Goal: Find specific page/section: Find specific page/section

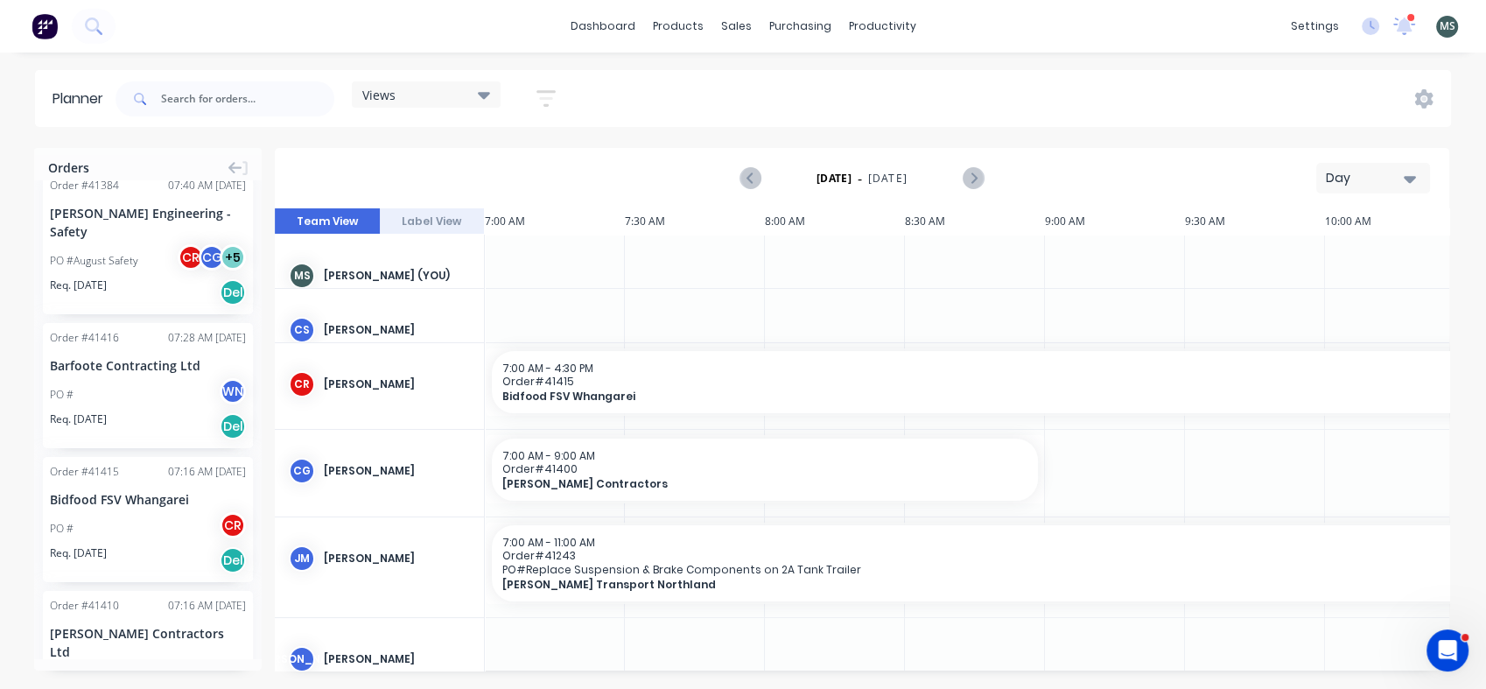
click at [482, 92] on icon at bounding box center [484, 95] width 12 height 7
click at [546, 94] on icon "button" at bounding box center [545, 98] width 19 height 22
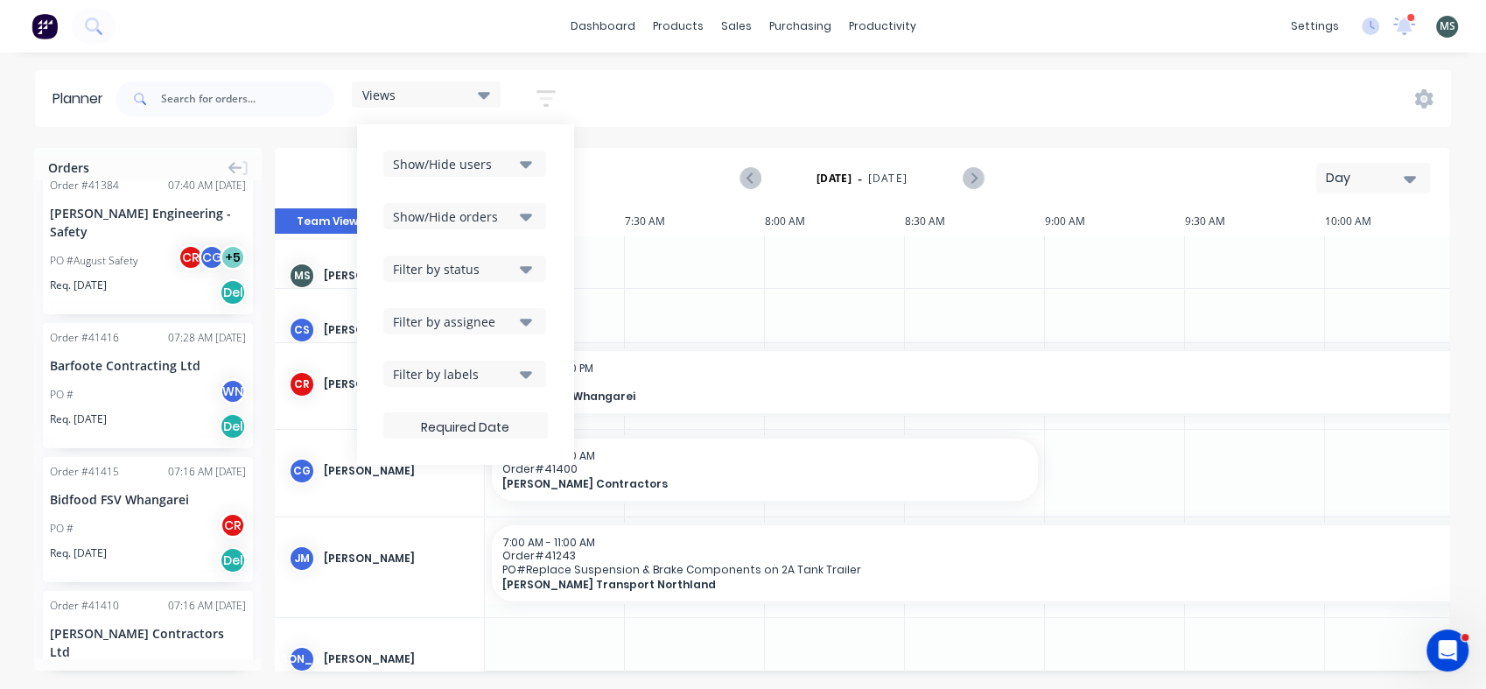
click at [530, 320] on icon "button" at bounding box center [526, 321] width 12 height 7
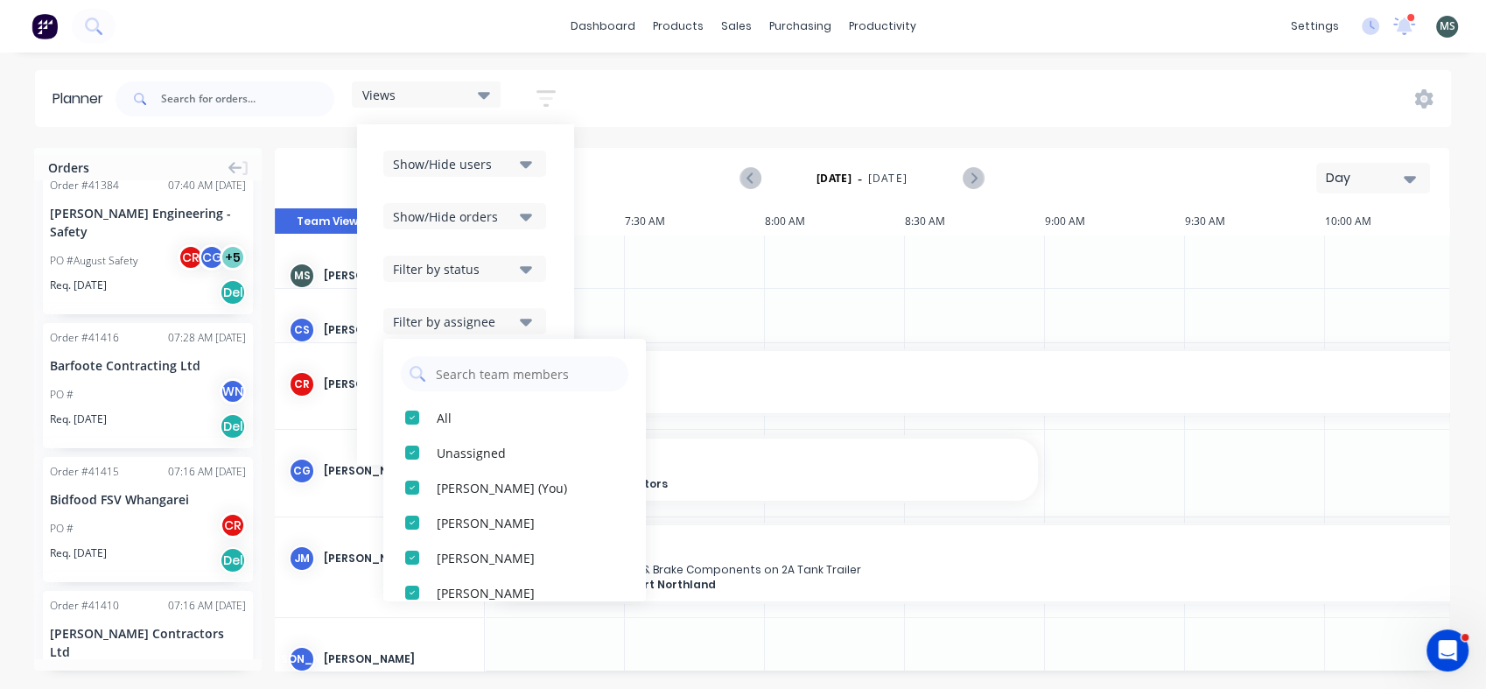
click at [496, 244] on div "Show/Hide users Show/Hide orders Filter by status Filter by assignee All Unassi…" at bounding box center [465, 294] width 164 height 288
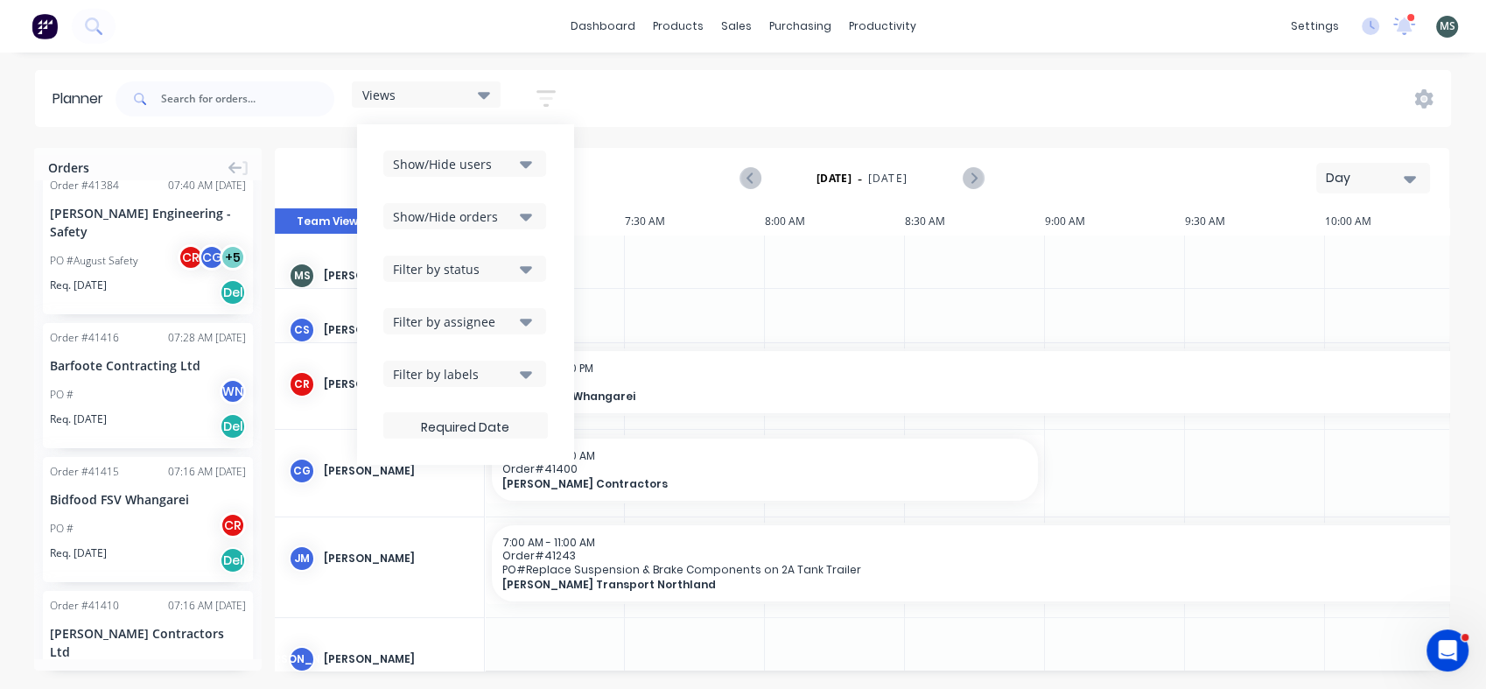
click at [525, 272] on icon "button" at bounding box center [526, 268] width 12 height 19
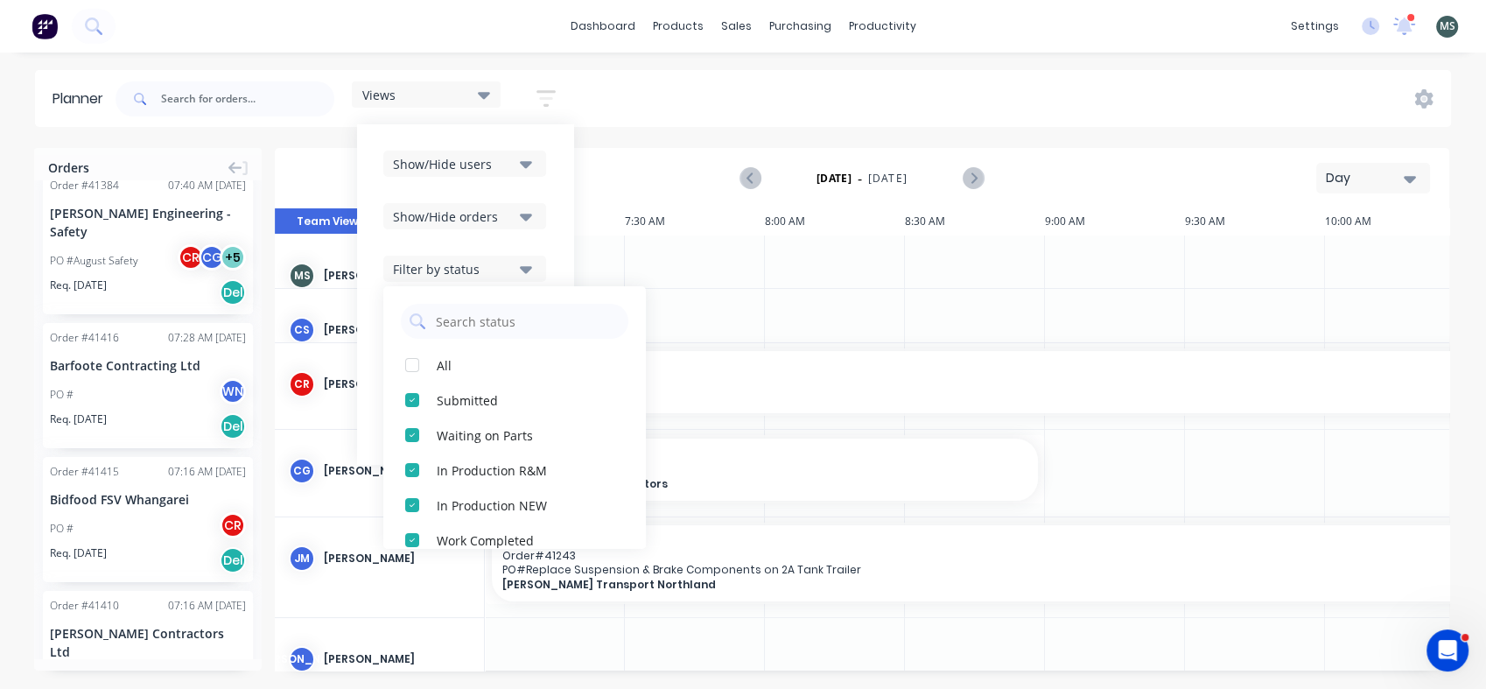
click at [419, 395] on div "button" at bounding box center [412, 399] width 35 height 35
click at [410, 476] on div "button" at bounding box center [412, 469] width 35 height 35
click at [410, 504] on div "button" at bounding box center [412, 504] width 35 height 35
click at [410, 470] on div "button" at bounding box center [412, 469] width 35 height 35
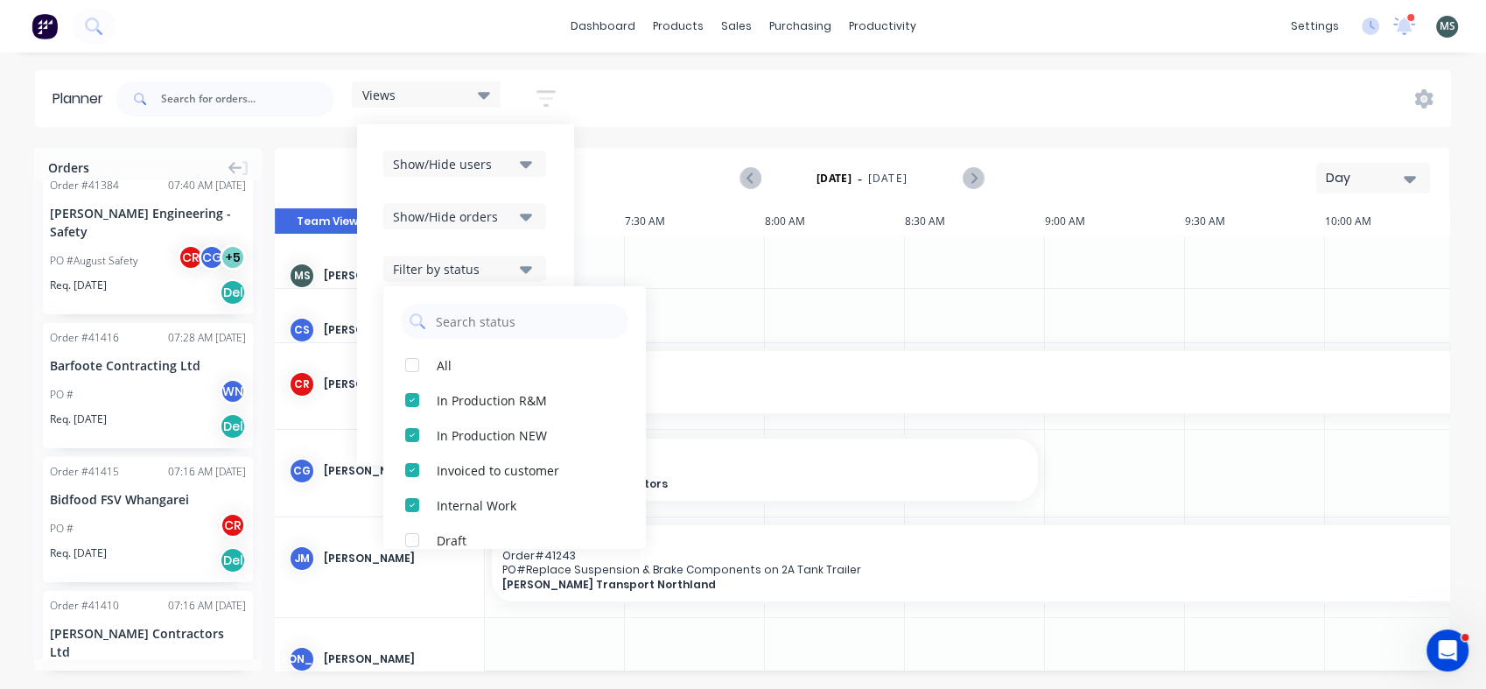
click at [410, 470] on div "button" at bounding box center [412, 469] width 35 height 35
click at [679, 309] on div at bounding box center [695, 315] width 140 height 53
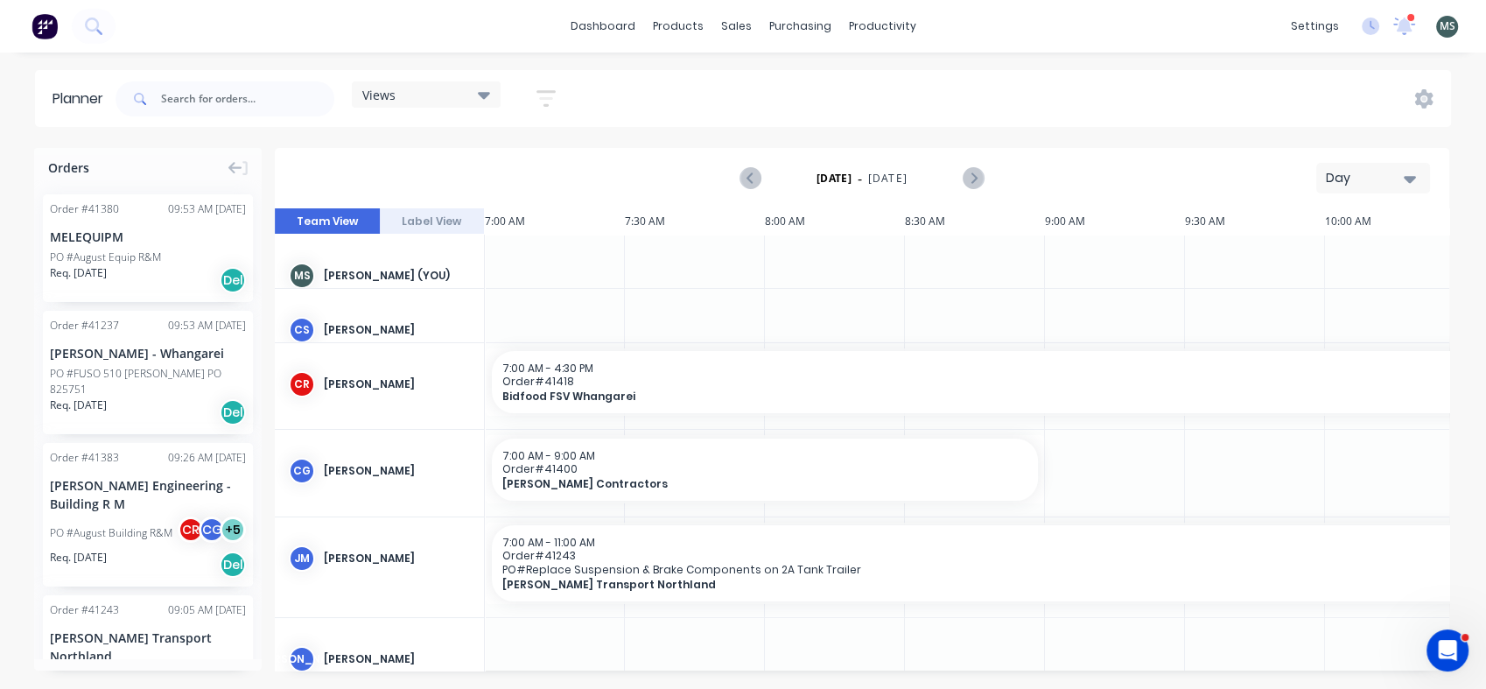
click at [483, 98] on icon at bounding box center [484, 94] width 12 height 19
click at [556, 89] on icon "button" at bounding box center [545, 98] width 19 height 22
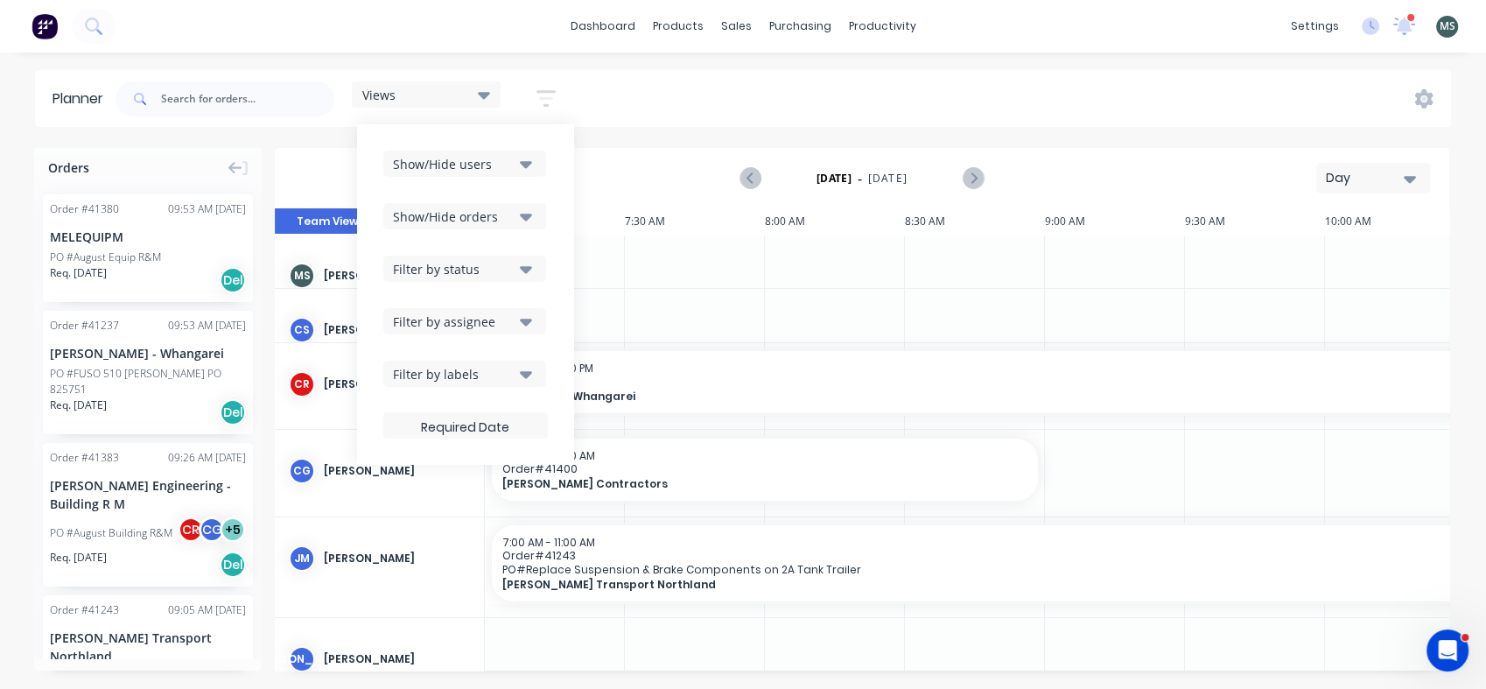
click at [521, 164] on icon "button" at bounding box center [526, 163] width 12 height 19
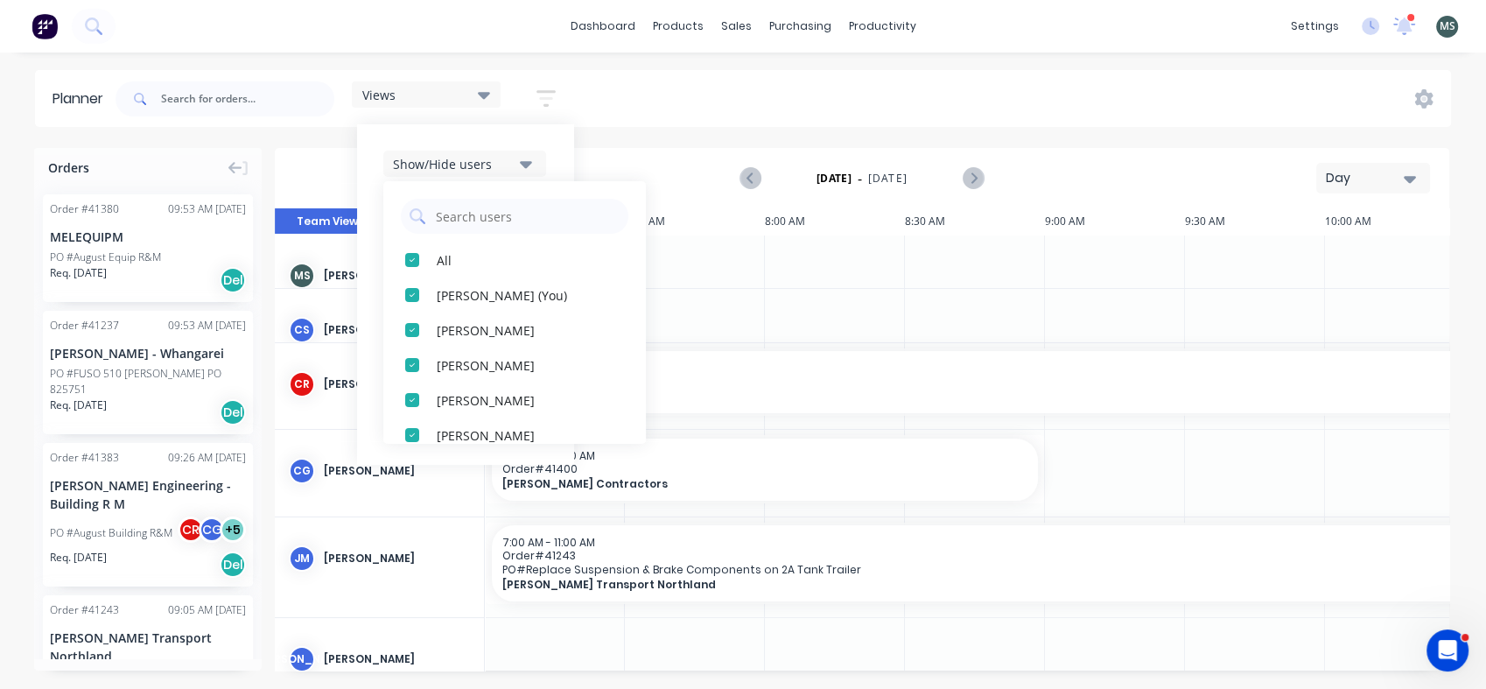
click at [409, 288] on div "button" at bounding box center [412, 294] width 35 height 35
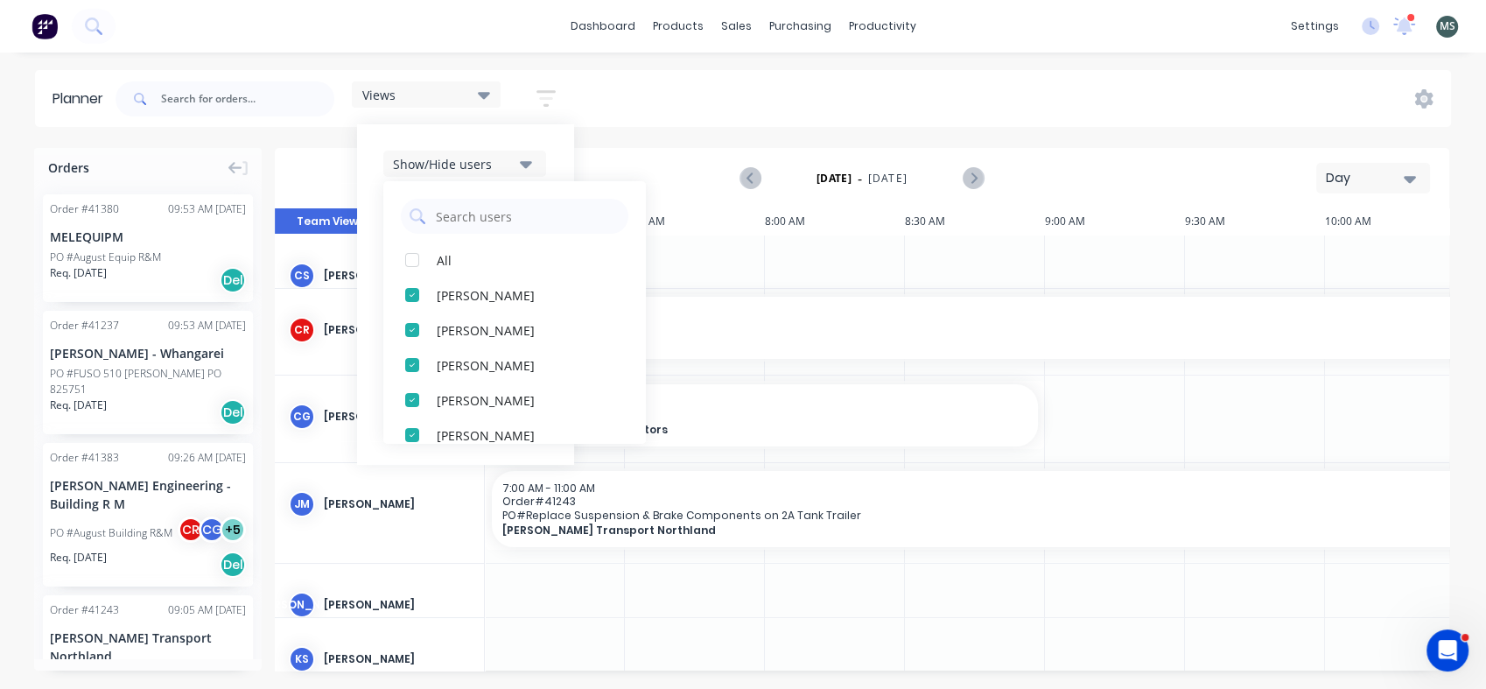
click at [412, 301] on div "button" at bounding box center [412, 294] width 35 height 35
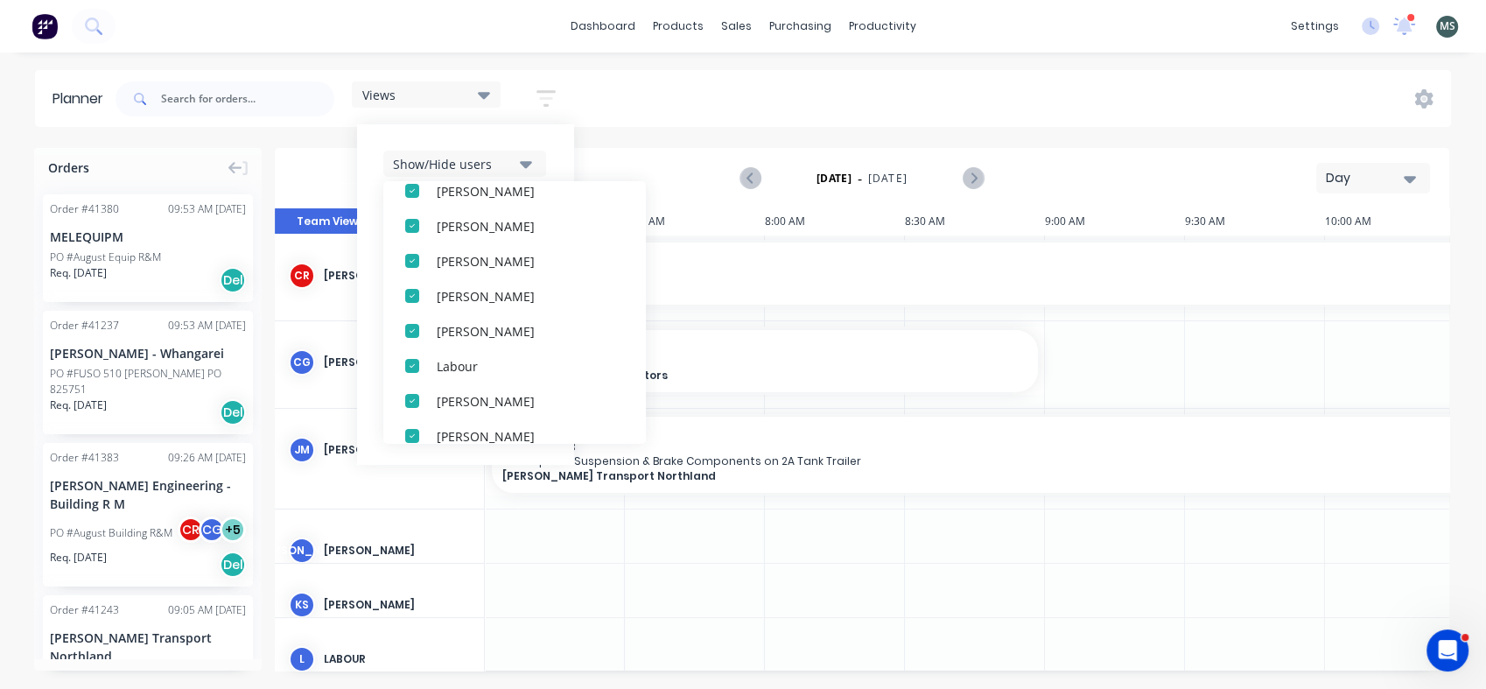
scroll to position [150, 0]
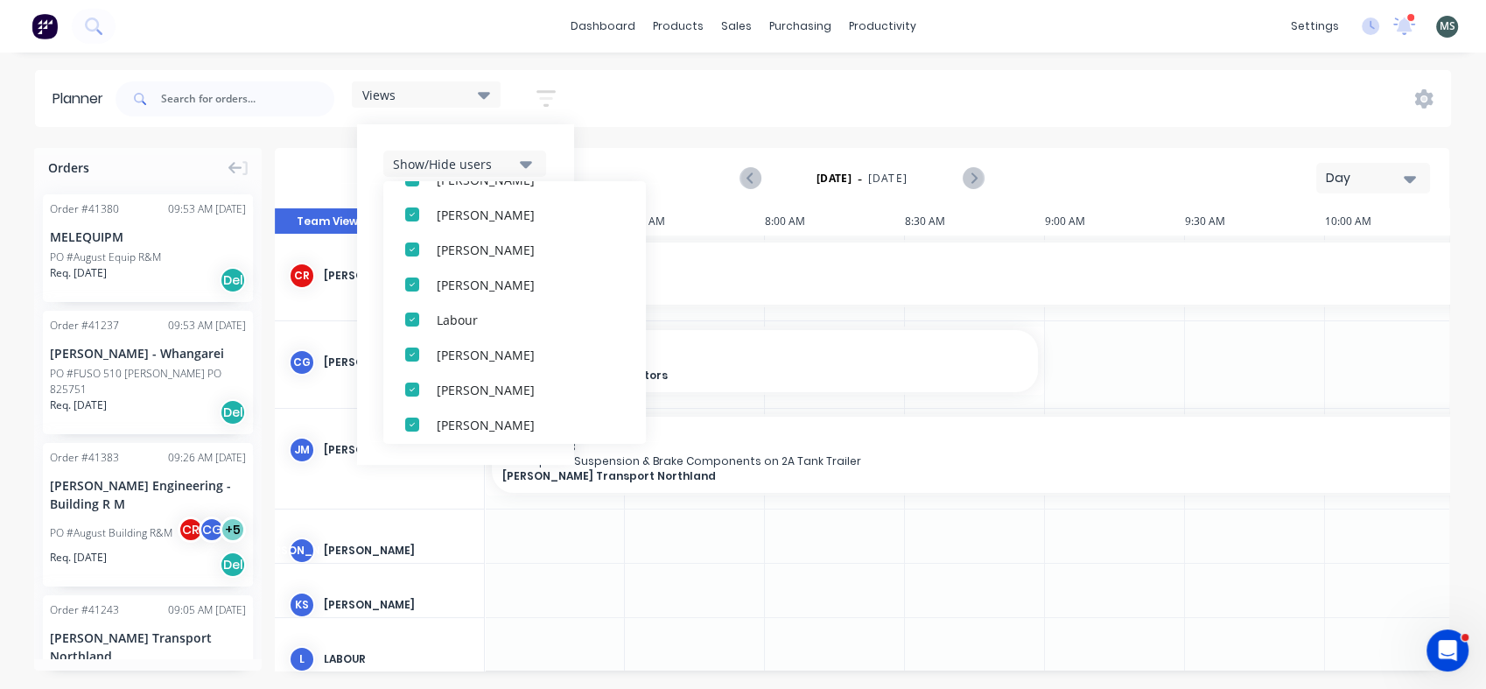
click at [416, 250] on div "button" at bounding box center [412, 249] width 35 height 35
click at [416, 252] on div "button" at bounding box center [412, 249] width 35 height 35
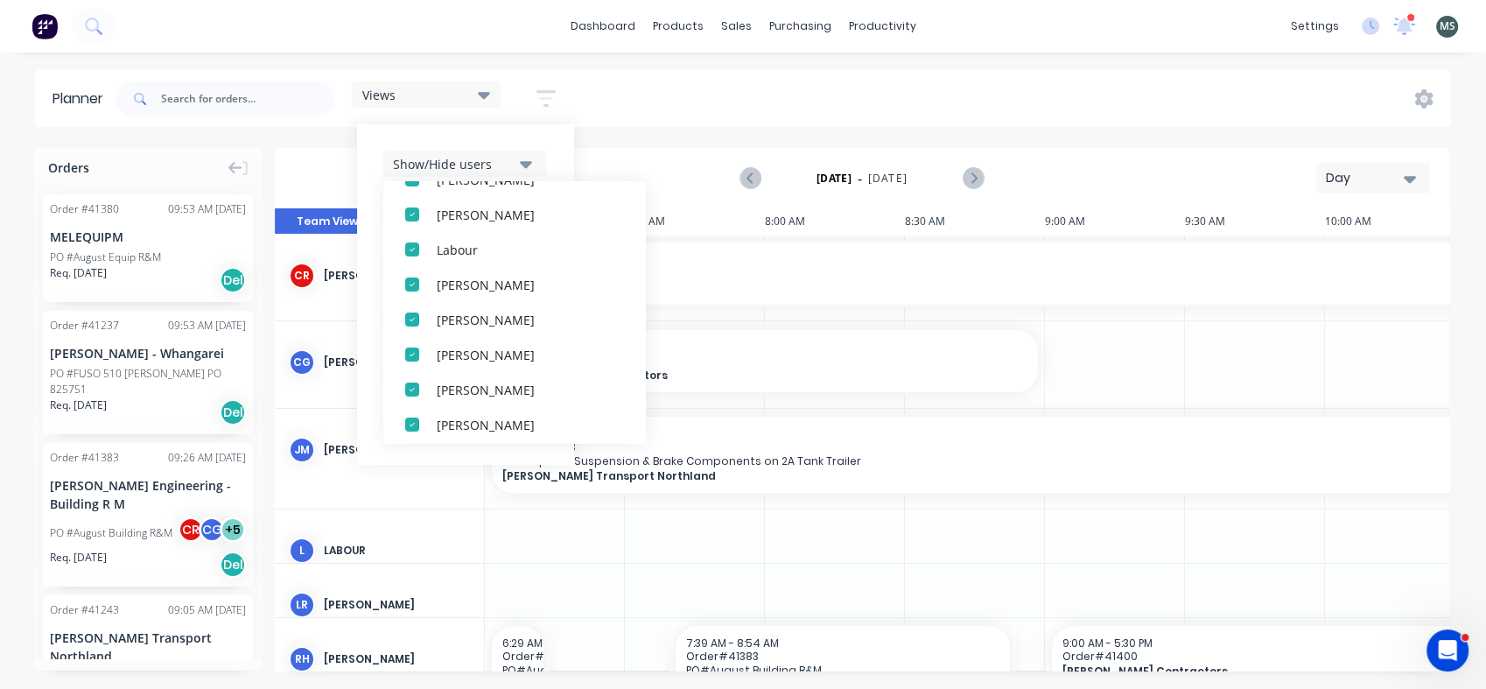
click at [414, 253] on div "button" at bounding box center [412, 249] width 35 height 35
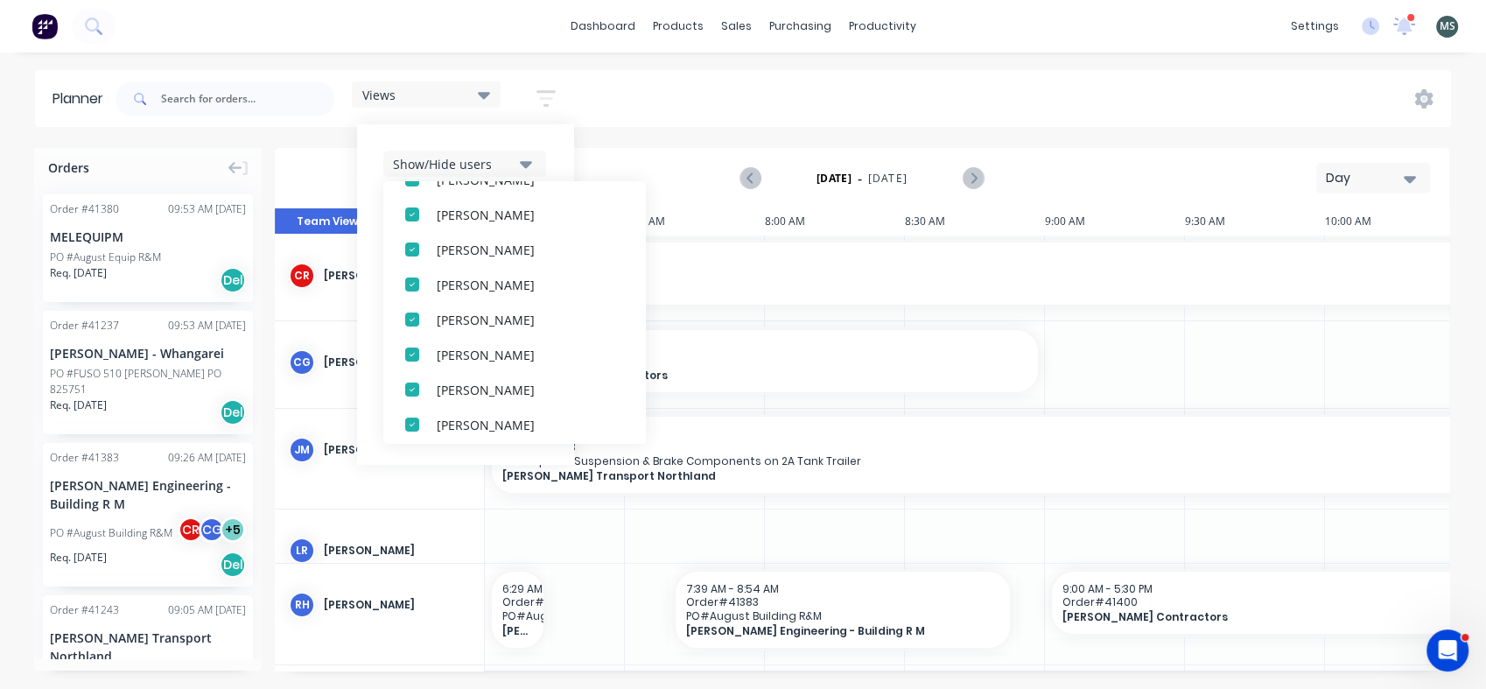
click at [414, 253] on div "button" at bounding box center [412, 249] width 35 height 35
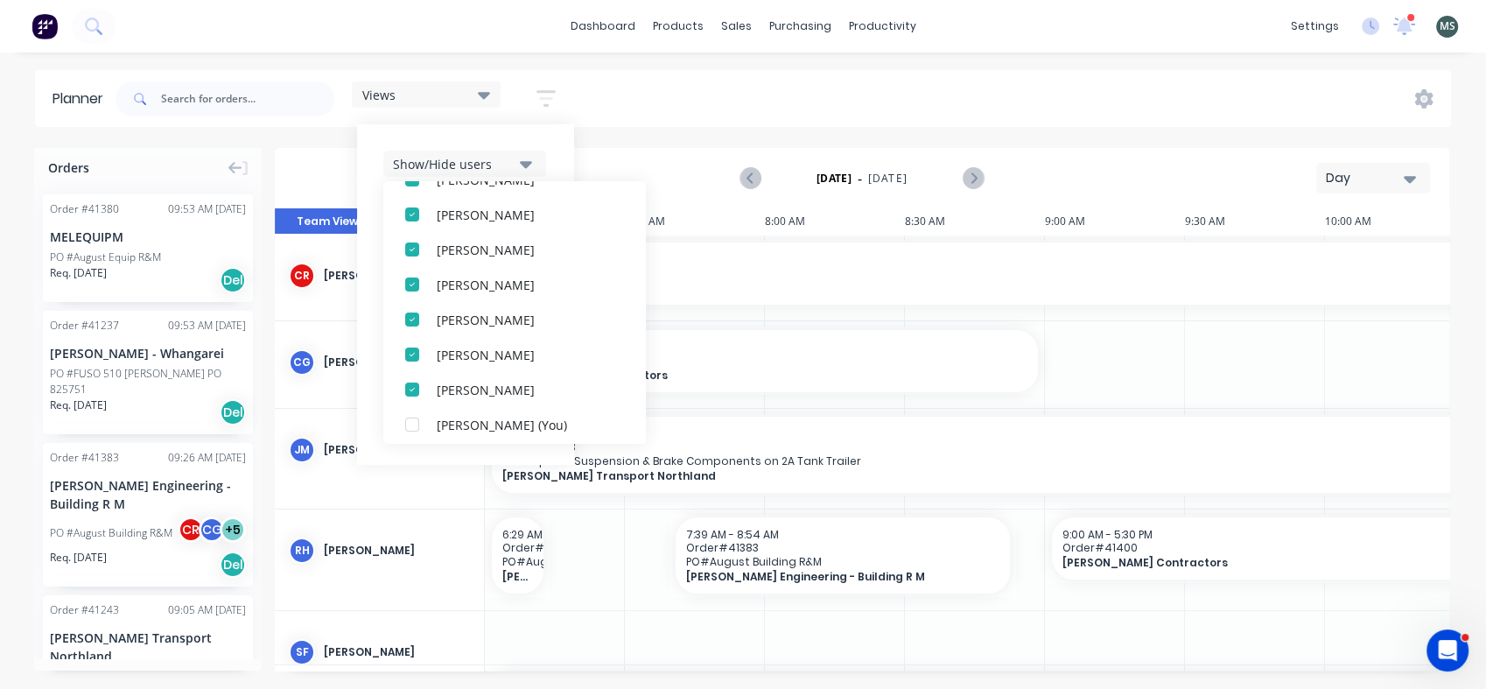
click at [405, 388] on div "button" at bounding box center [412, 389] width 35 height 35
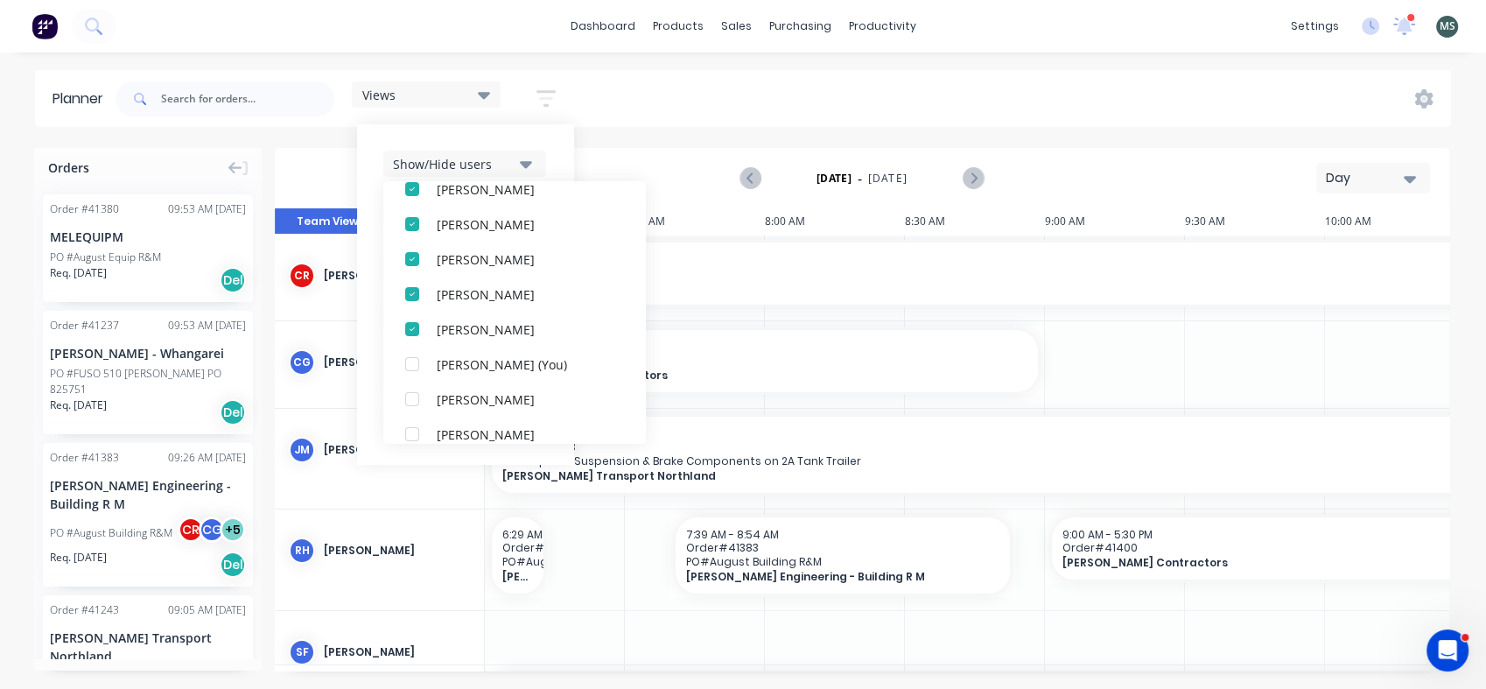
scroll to position [174, 0]
click at [714, 346] on div "7:00 AM - 9:00 AM" at bounding box center [764, 346] width 525 height 13
